Goal: Browse casually

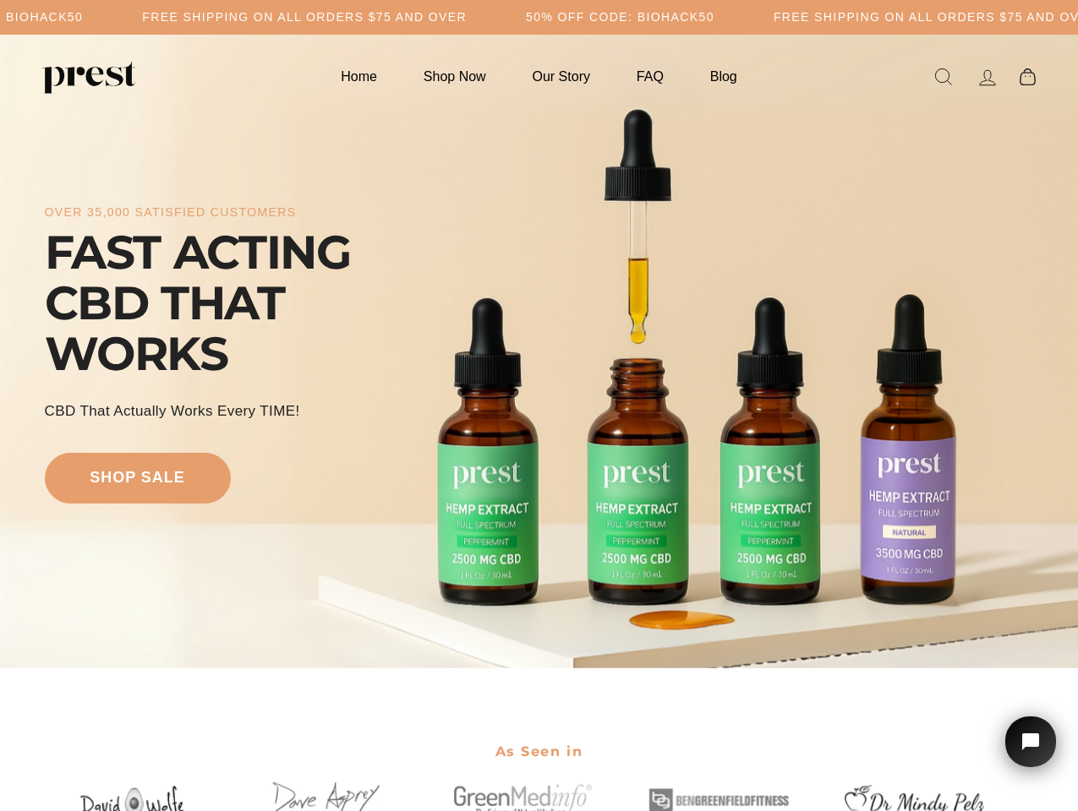
click at [538, 406] on div "over 35,000 satisfied customers FAST ACTING CBD THAT WORKS CBD That Actually Wo…" at bounding box center [539, 351] width 989 height 499
click at [466, 17] on h5 "Free Shipping on all orders $75 and over" at bounding box center [304, 17] width 325 height 14
click at [538, 352] on div "over 35,000 satisfied customers FAST ACTING CBD THAT WORKS CBD That Actually Wo…" at bounding box center [539, 351] width 989 height 499
click at [1030, 742] on icon "Open chat widget" at bounding box center [1040, 742] width 26 height 26
